Goal: Complete application form: Complete application form

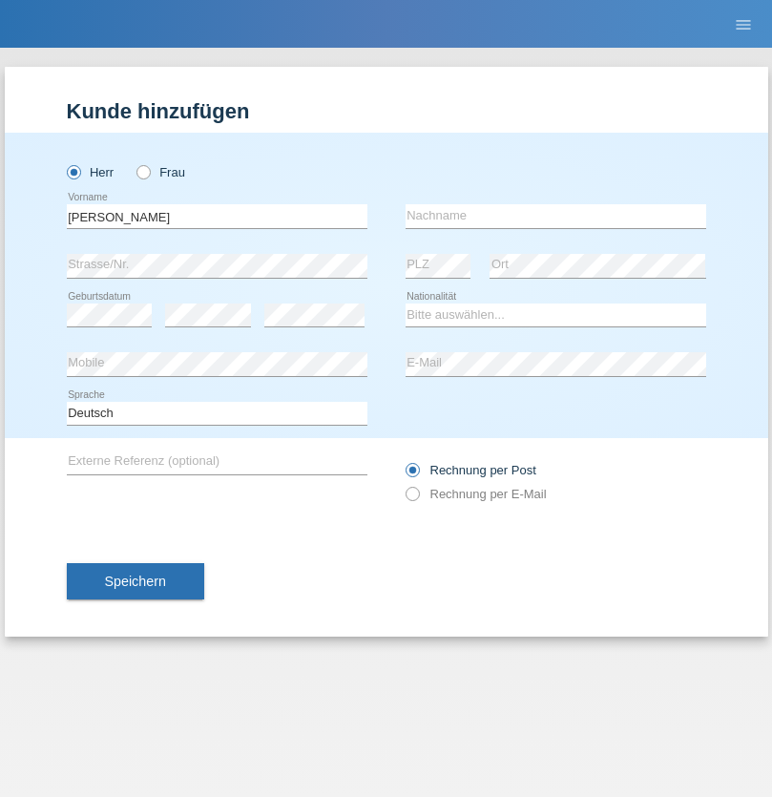
type input "[PERSON_NAME]"
click at [555, 216] on input "text" at bounding box center [556, 216] width 301 height 24
type input "Obrecht"
select select "CH"
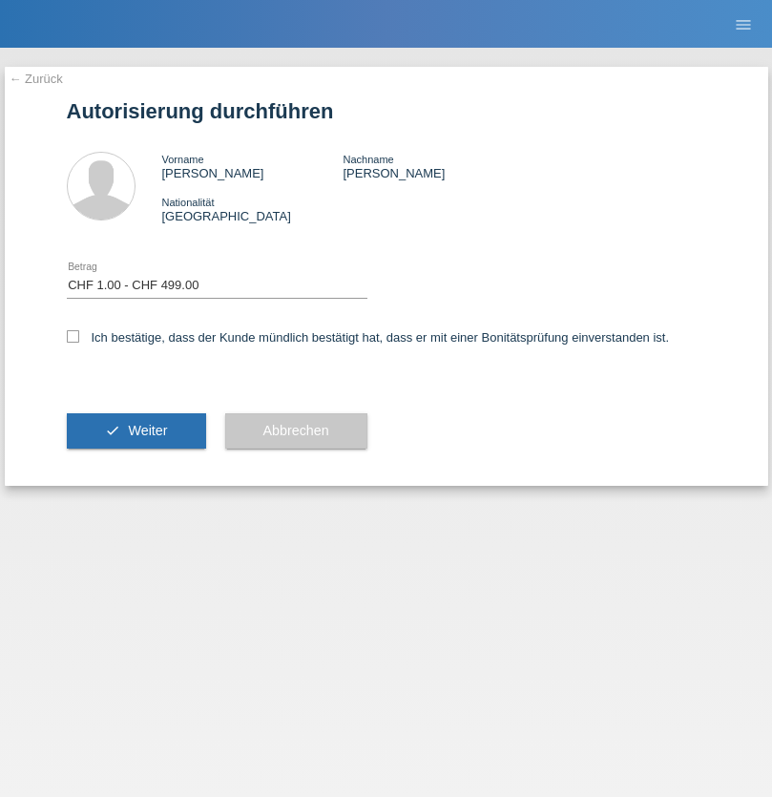
select select "1"
checkbox input "true"
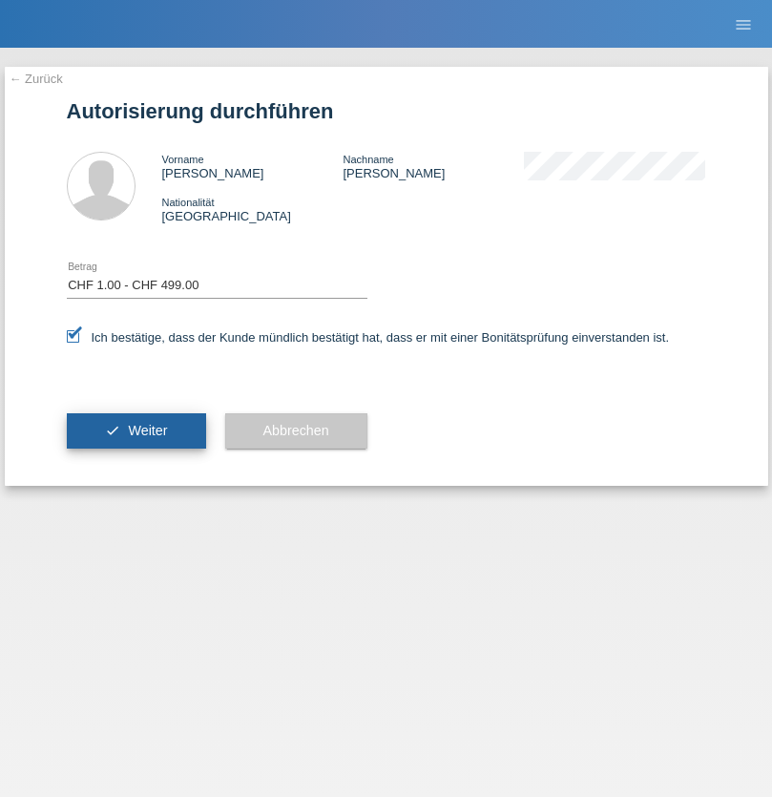
click at [136, 430] on span "Weiter" at bounding box center [147, 430] width 39 height 15
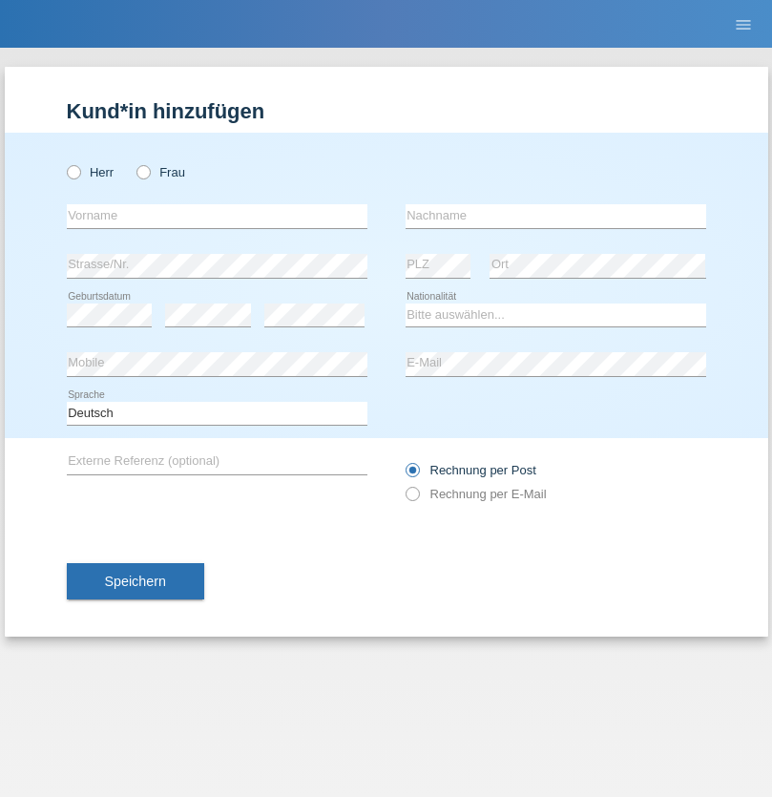
radio input "true"
click at [217, 216] on input "text" at bounding box center [217, 216] width 301 height 24
type input "[PERSON_NAME]"
click at [555, 216] on input "text" at bounding box center [556, 216] width 301 height 24
type input "Völlmy"
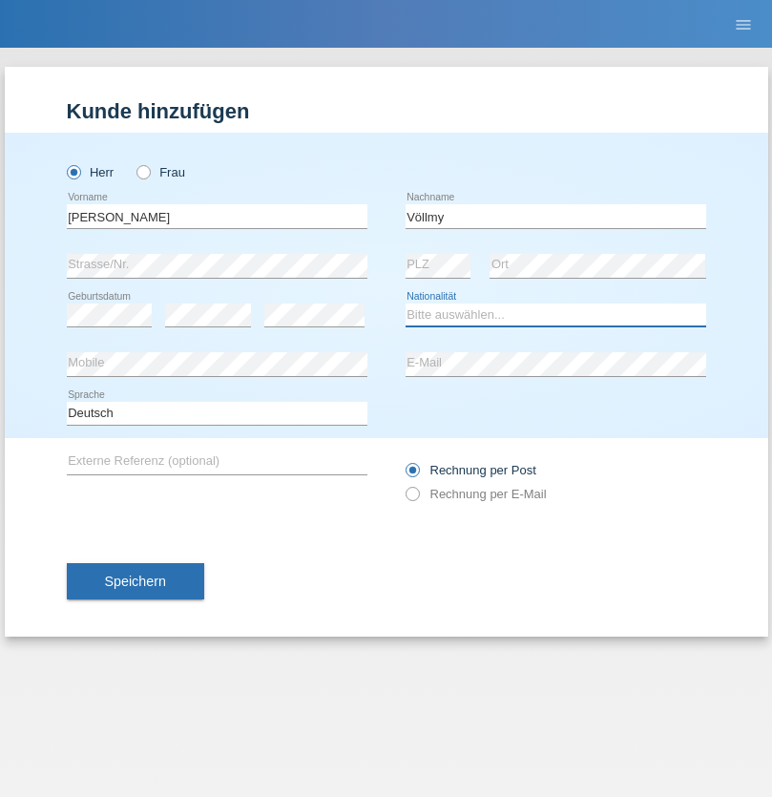
select select "CH"
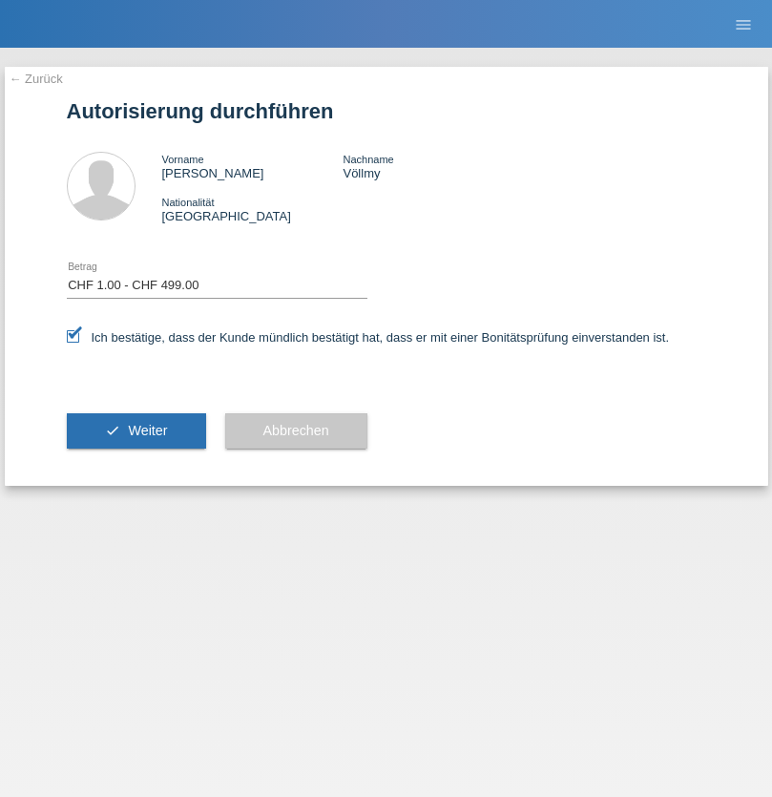
select select "1"
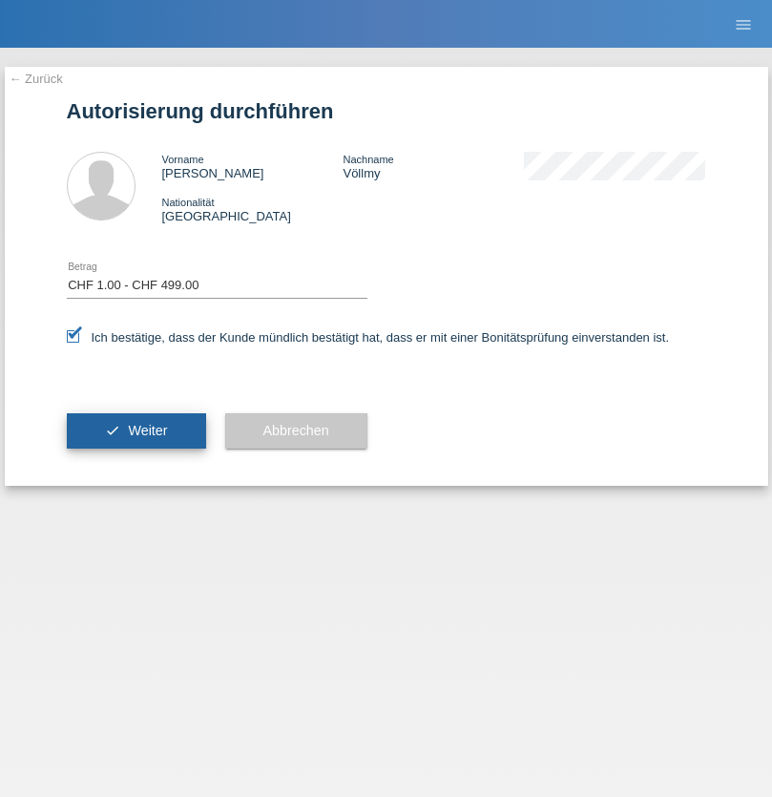
click at [136, 430] on span "Weiter" at bounding box center [147, 430] width 39 height 15
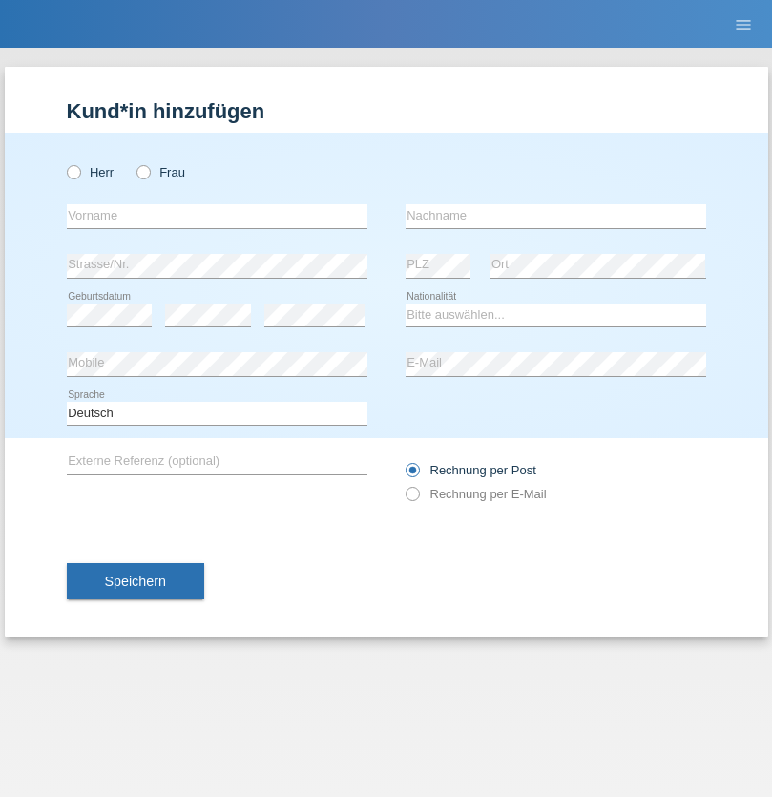
radio input "true"
click at [217, 216] on input "text" at bounding box center [217, 216] width 301 height 24
type input "[PERSON_NAME]"
click at [555, 216] on input "text" at bounding box center [556, 216] width 301 height 24
type input "Silvestre"
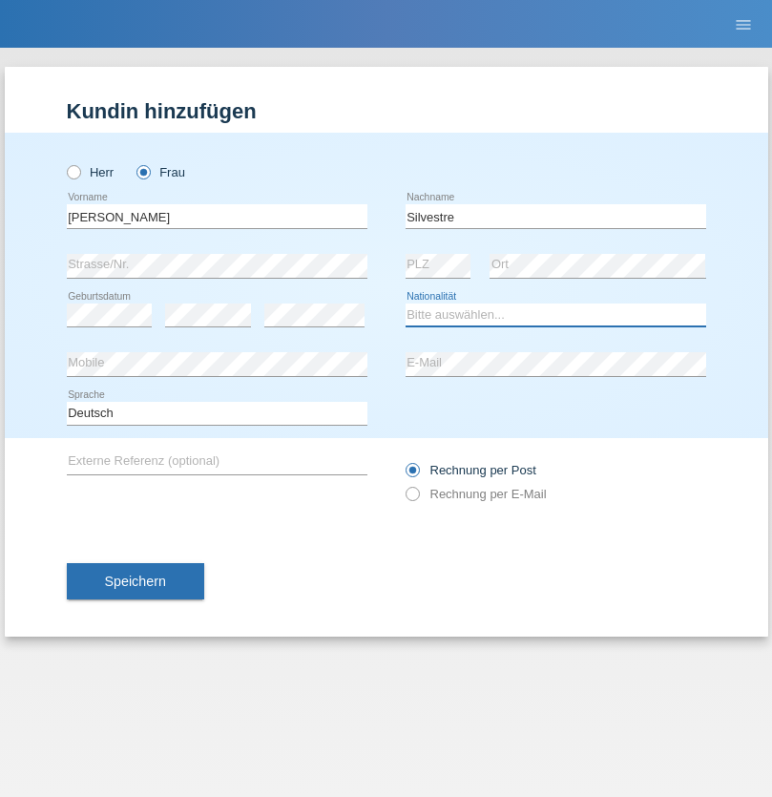
select select "CH"
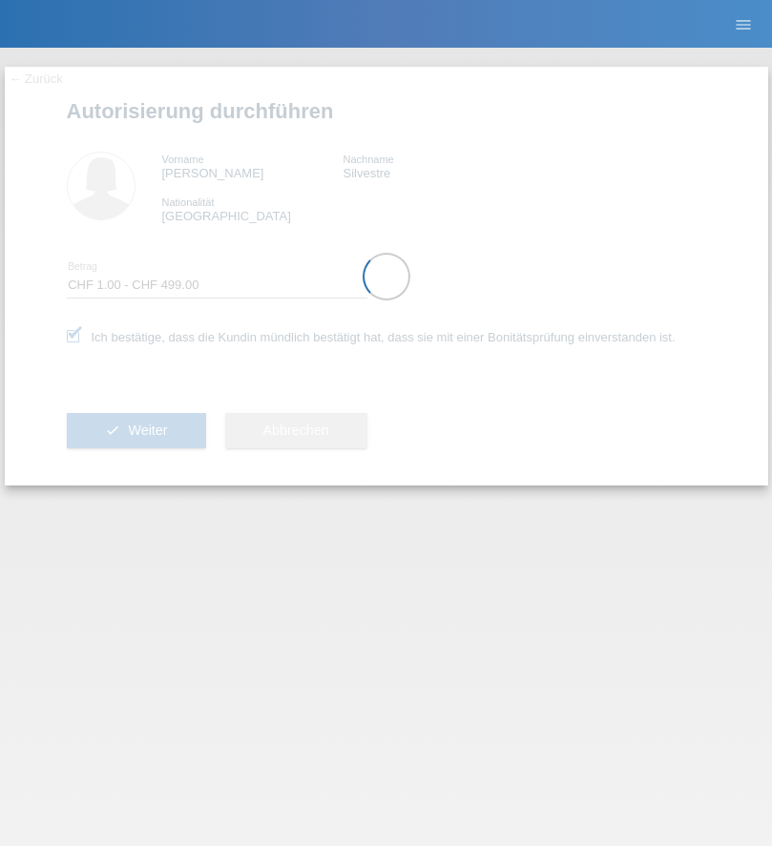
select select "1"
